Goal: Task Accomplishment & Management: Use online tool/utility

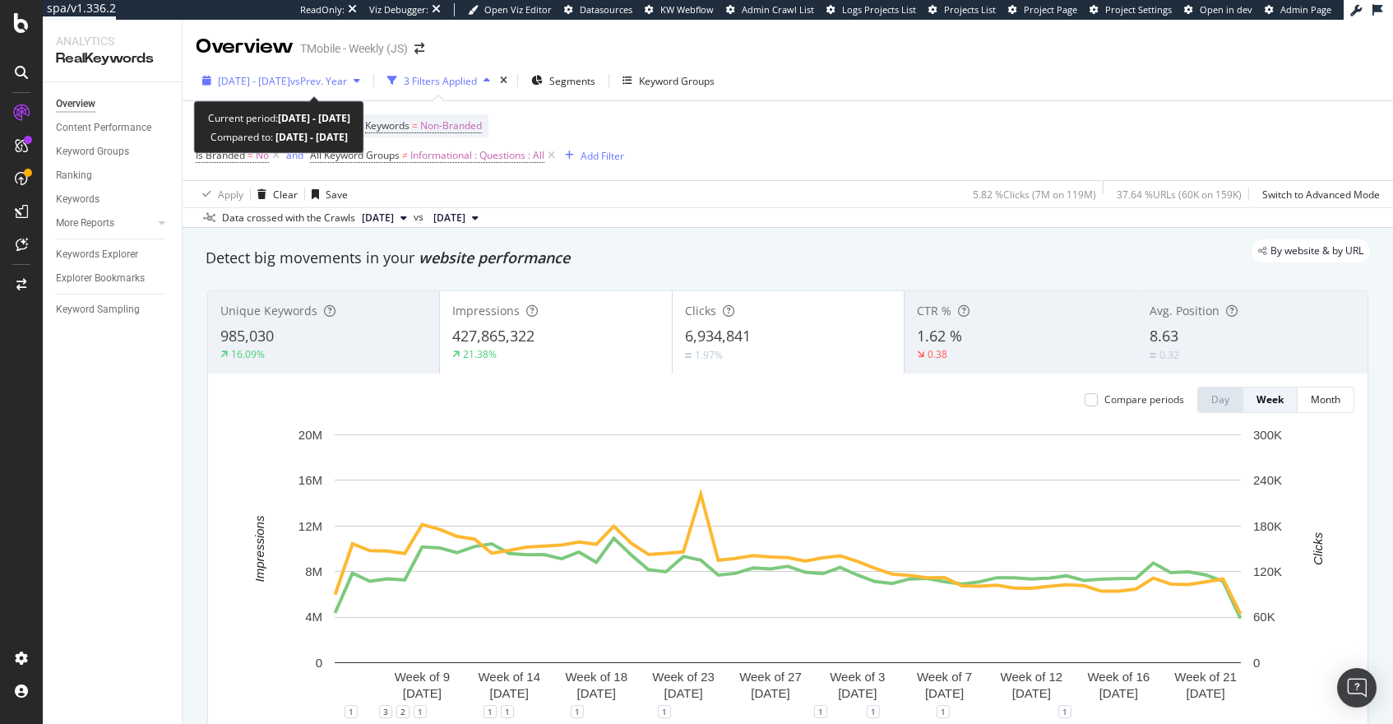
click at [290, 80] on span "[DATE] - [DATE]" at bounding box center [254, 81] width 72 height 14
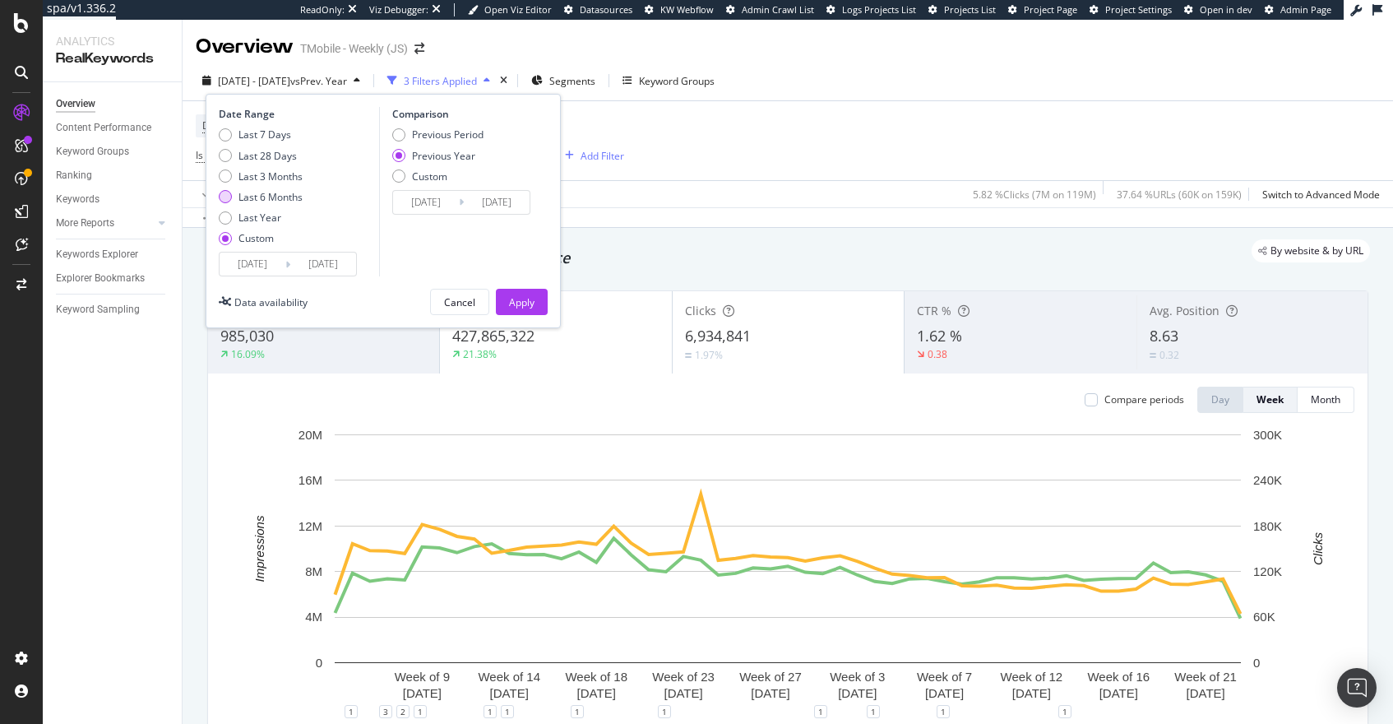
click at [251, 193] on div "Last 6 Months" at bounding box center [271, 197] width 64 height 14
type input "[DATE]"
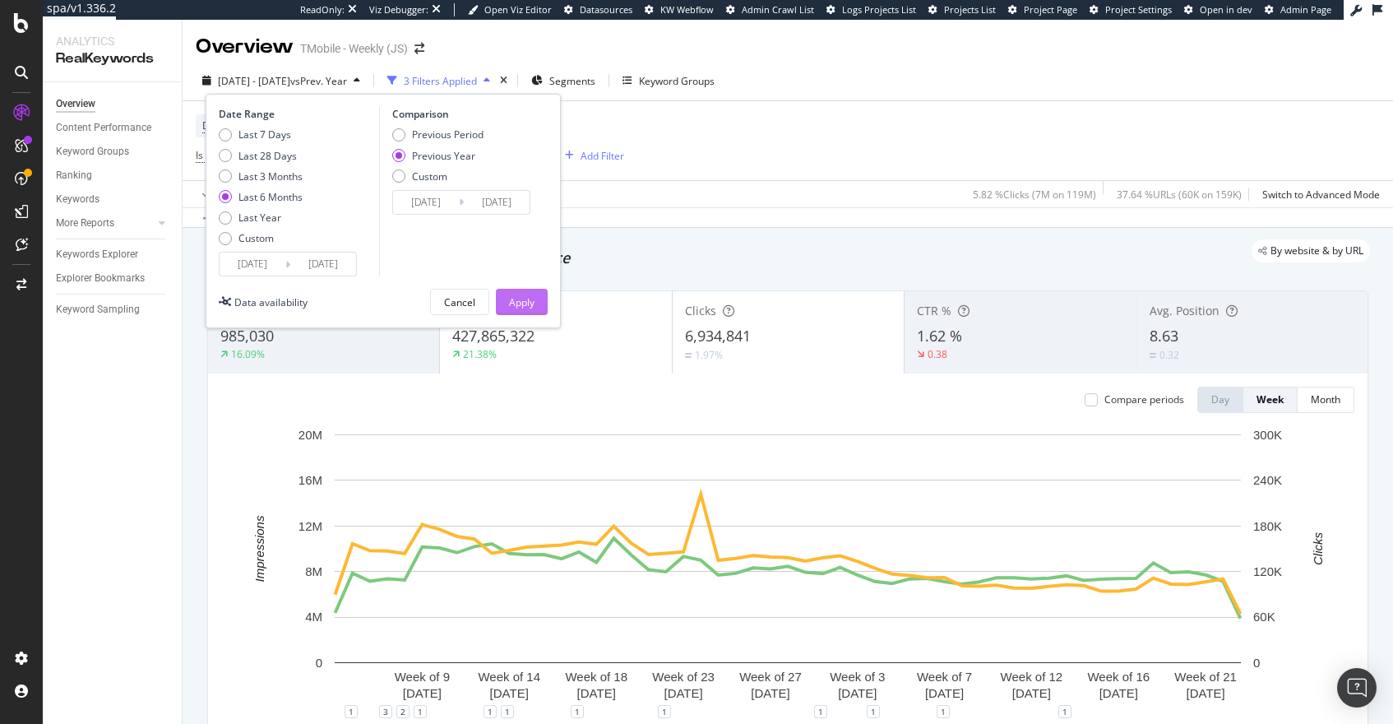
click at [528, 299] on div "Apply" at bounding box center [521, 302] width 25 height 14
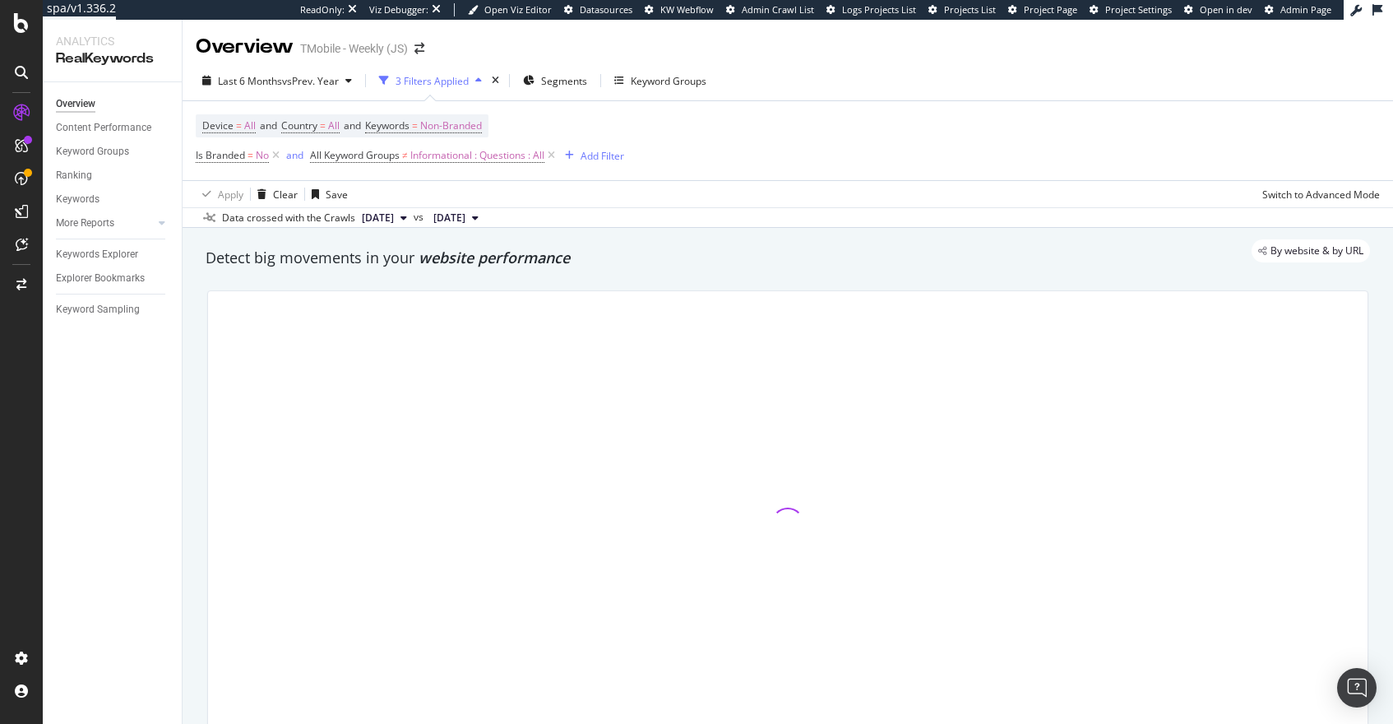
scroll to position [76, 0]
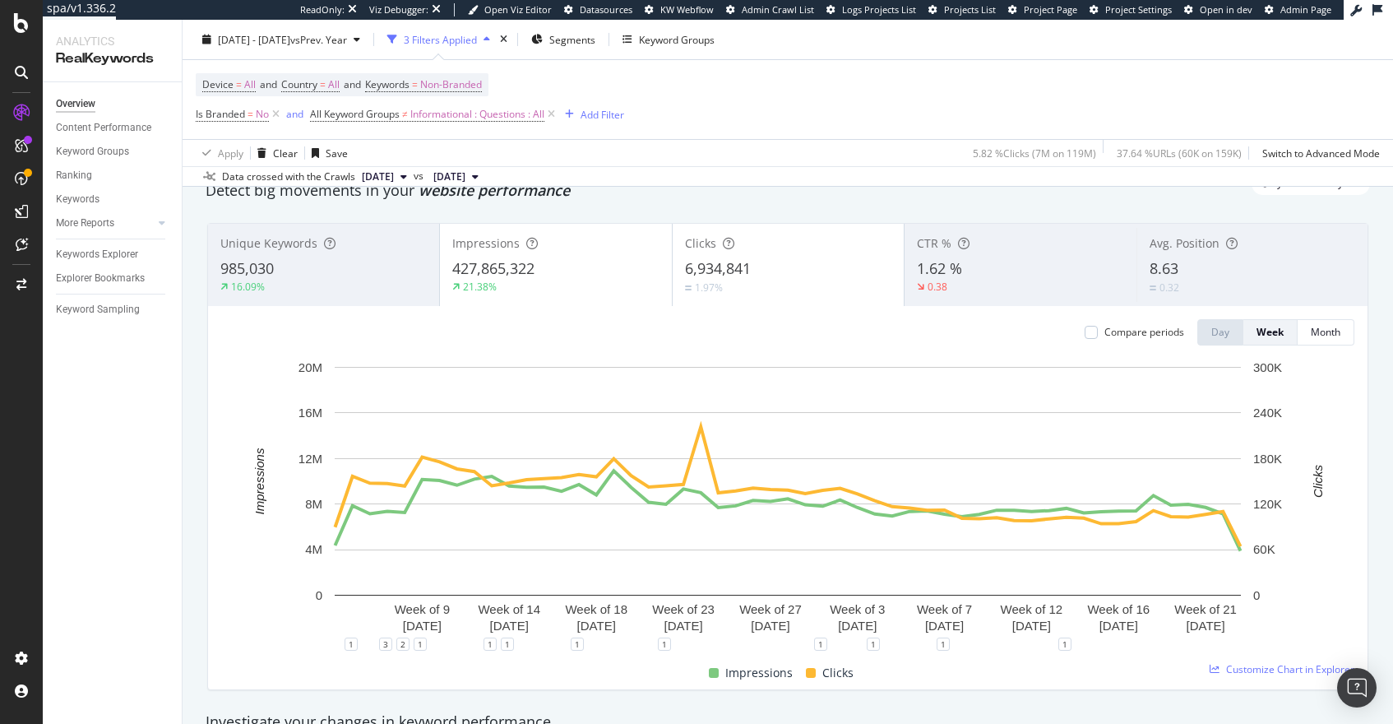
scroll to position [68, 0]
